Goal: Task Accomplishment & Management: Manage account settings

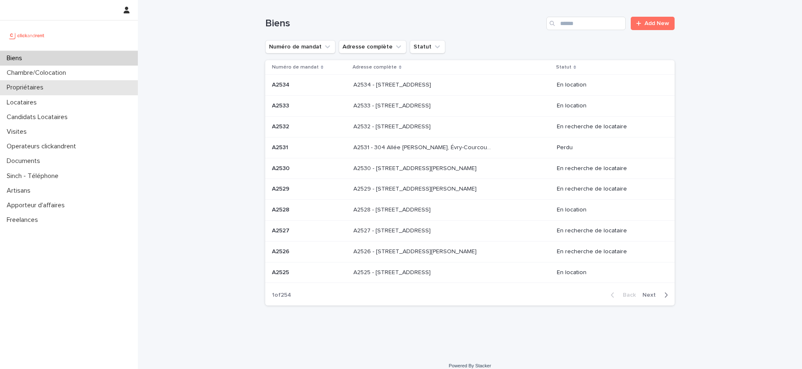
click at [50, 88] on p "Propriétaires" at bounding box center [26, 88] width 47 height 8
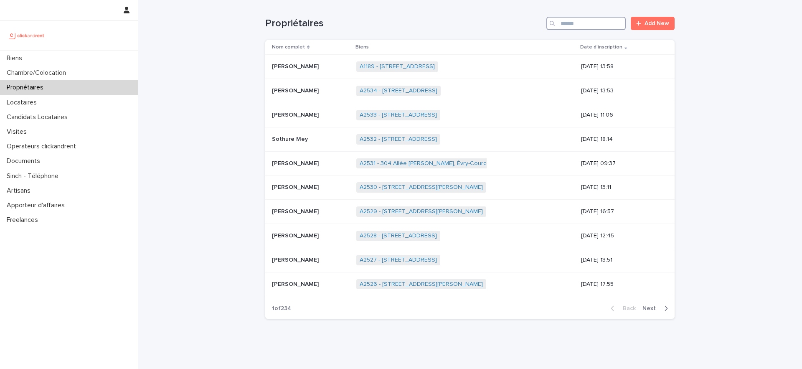
click at [590, 23] on input "Search" at bounding box center [586, 23] width 79 height 13
paste input "**********"
type input "**********"
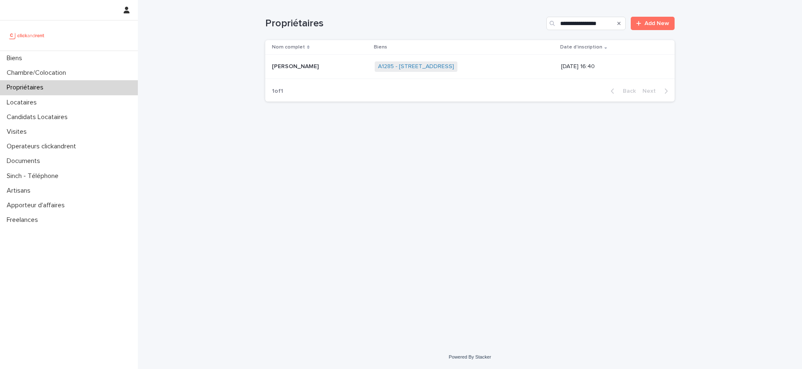
click at [313, 69] on p "[PERSON_NAME]" at bounding box center [296, 65] width 48 height 9
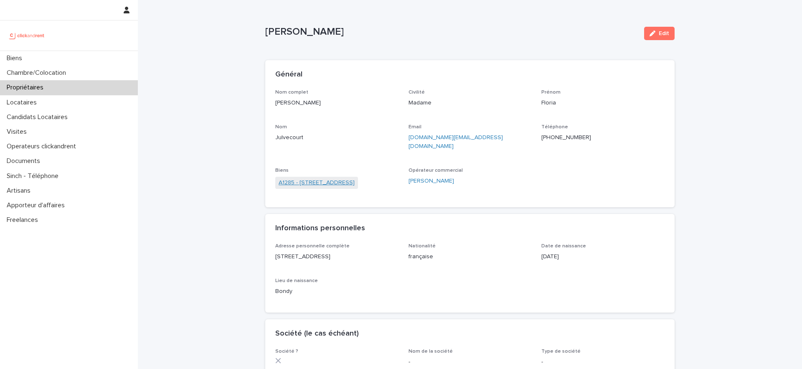
click at [355, 178] on link "A1285 - [STREET_ADDRESS]" at bounding box center [317, 182] width 76 height 9
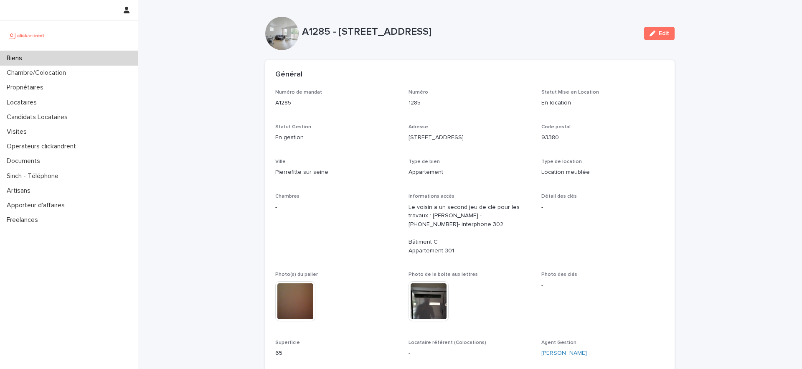
click at [344, 34] on p "A1285 - [STREET_ADDRESS]" at bounding box center [470, 32] width 336 height 12
copy div "A1285 - [STREET_ADDRESS][PERSON_NAME] Edit Sorry, there was an error saving you…"
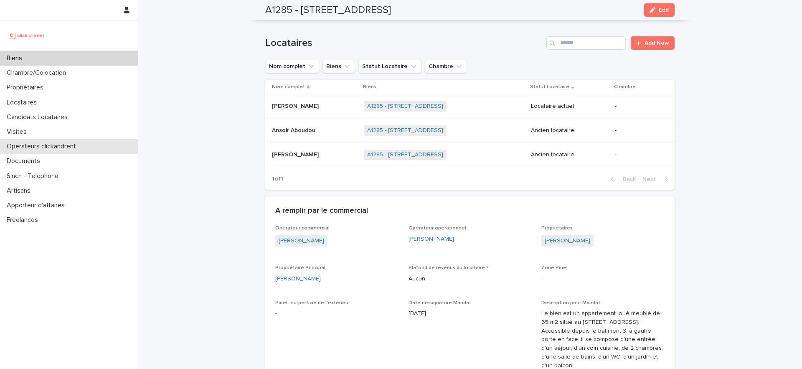
scroll to position [420, 0]
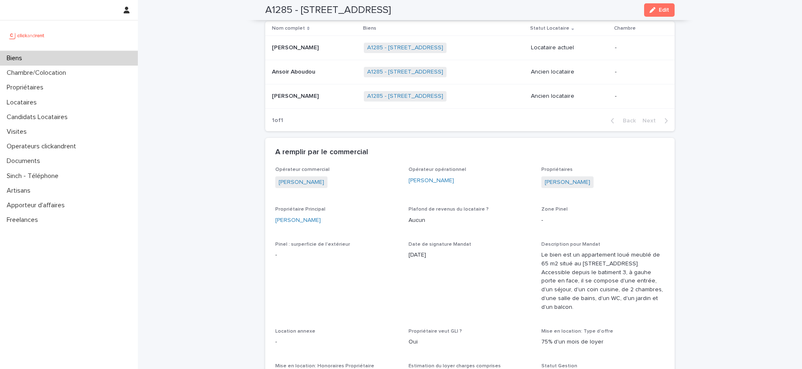
drag, startPoint x: 603, startPoint y: 187, endPoint x: 541, endPoint y: 185, distance: 62.3
copy link "[PERSON_NAME]"
click at [76, 89] on div "Propriétaires" at bounding box center [69, 87] width 138 height 15
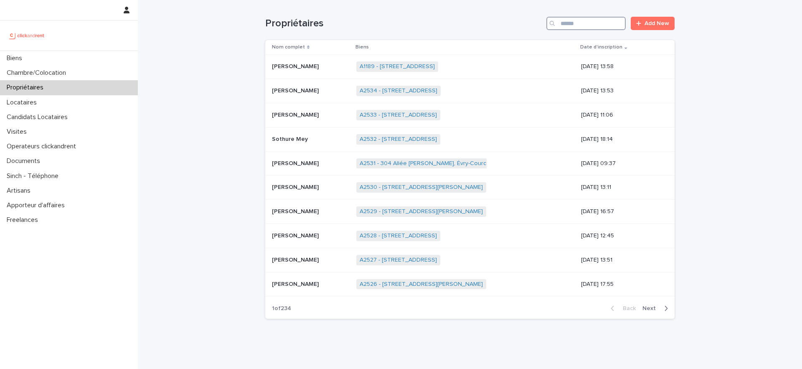
click at [569, 25] on input "Search" at bounding box center [586, 23] width 79 height 13
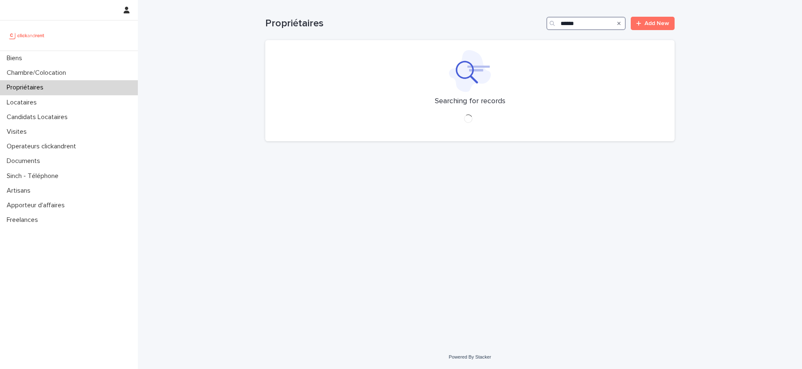
type input "******"
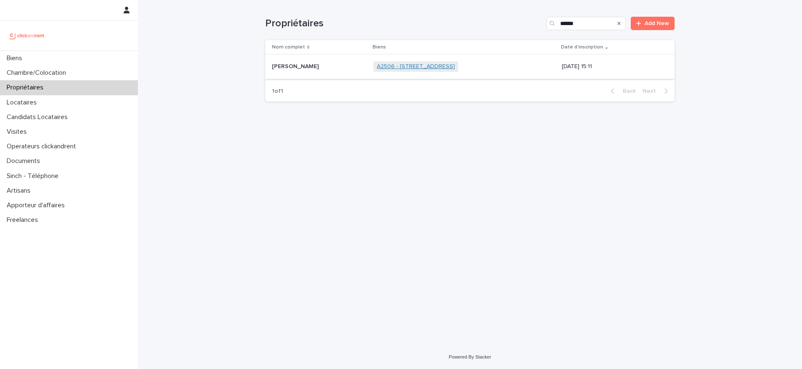
click at [377, 67] on link "A2506 - [STREET_ADDRESS]" at bounding box center [416, 66] width 78 height 7
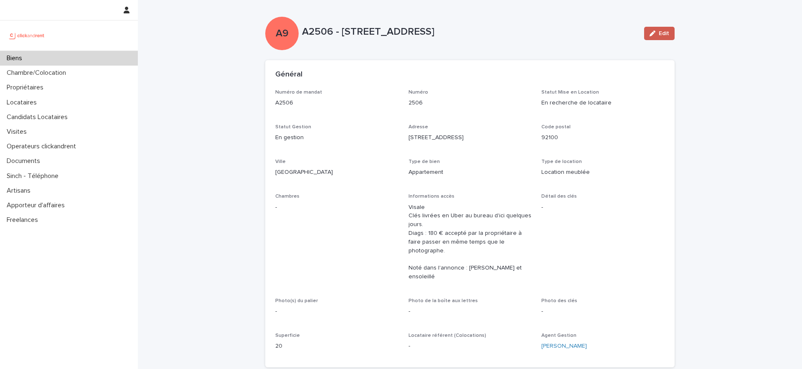
click at [662, 35] on span "Edit" at bounding box center [664, 34] width 10 height 6
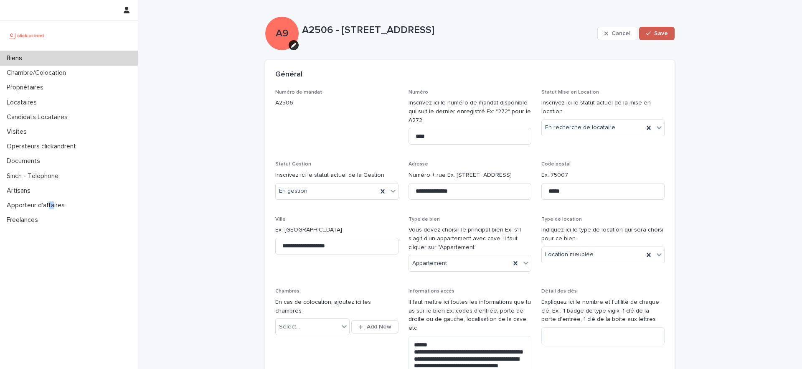
click at [658, 37] on button "Save" at bounding box center [657, 33] width 36 height 13
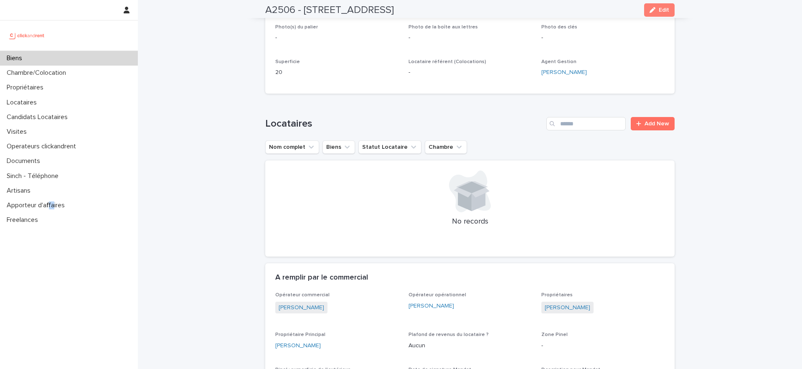
scroll to position [360, 0]
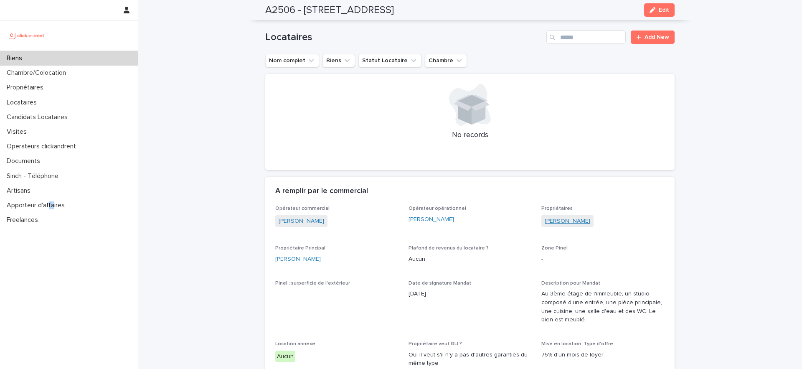
click at [560, 217] on link "[PERSON_NAME]" at bounding box center [568, 221] width 46 height 9
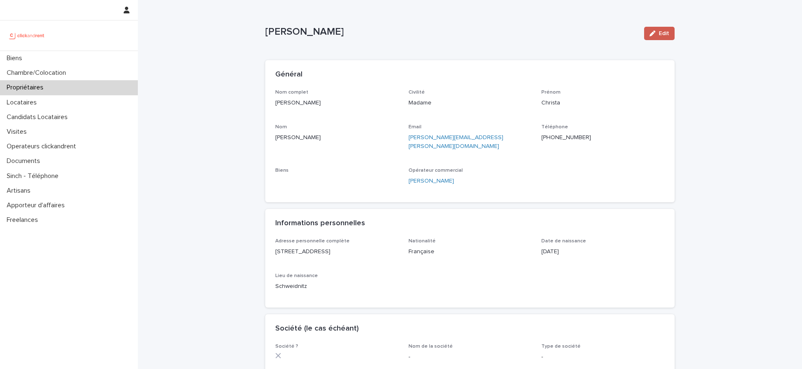
click at [649, 32] on button "Edit" at bounding box center [659, 33] width 31 height 13
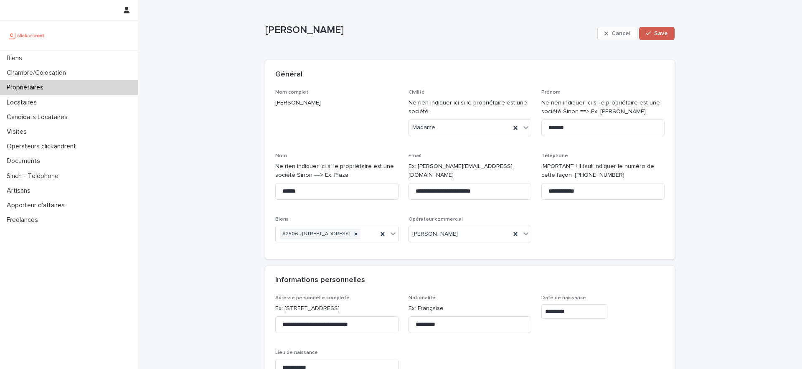
click at [658, 35] on span "Save" at bounding box center [661, 34] width 14 height 6
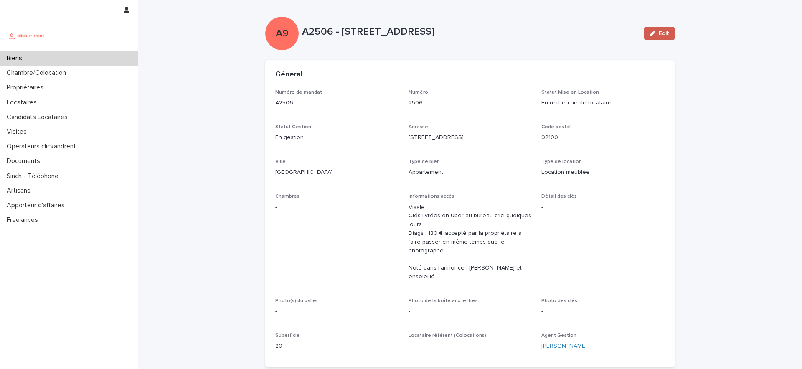
click at [659, 35] on div "button" at bounding box center [654, 34] width 9 height 6
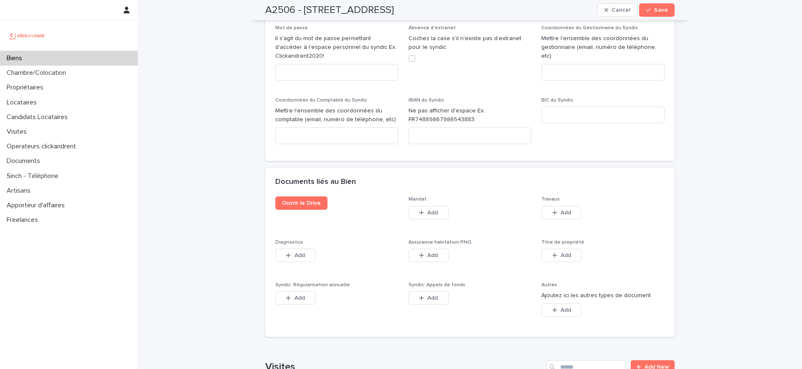
scroll to position [4189, 0]
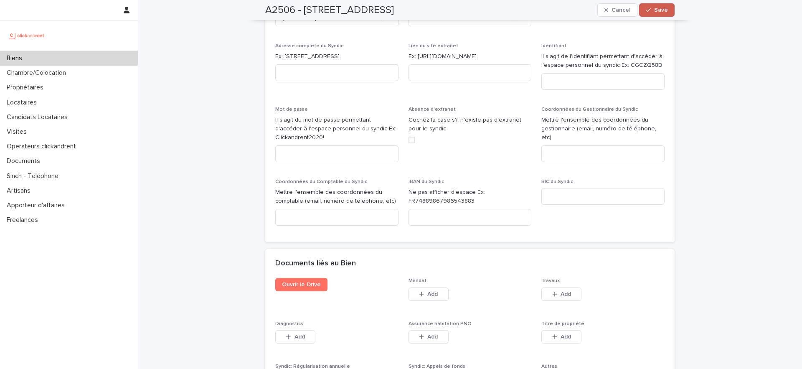
click at [662, 8] on span "Save" at bounding box center [661, 10] width 14 height 6
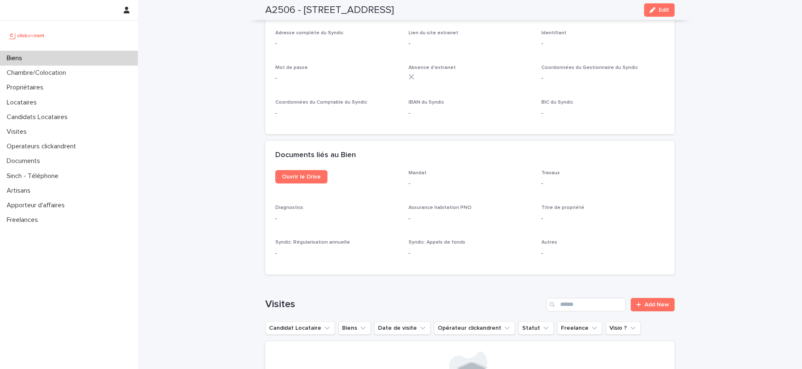
scroll to position [2417, 0]
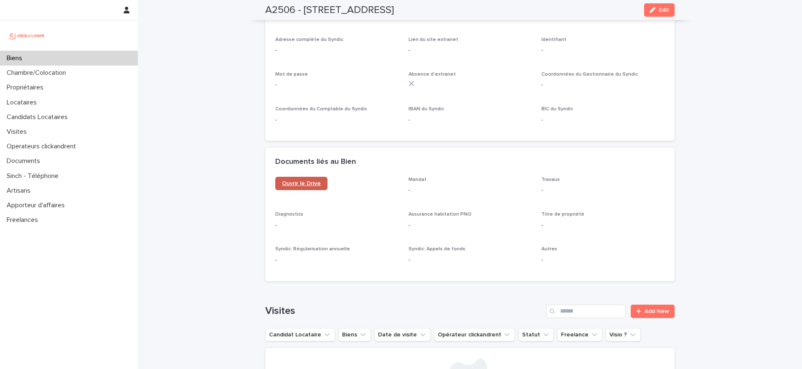
click at [309, 181] on span "Ouvrir le Drive" at bounding box center [301, 184] width 39 height 6
